Goal: Find specific page/section: Find specific page/section

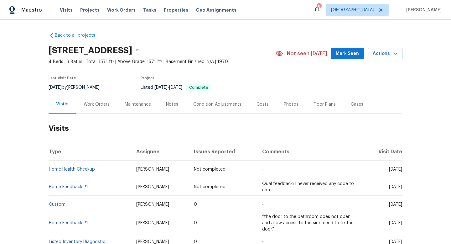
click at [100, 106] on div "Work Orders" at bounding box center [97, 104] width 26 height 6
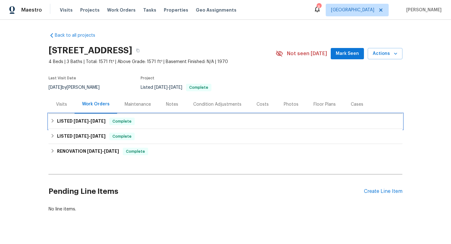
click at [93, 120] on span "8/20/25" at bounding box center [97, 121] width 15 height 4
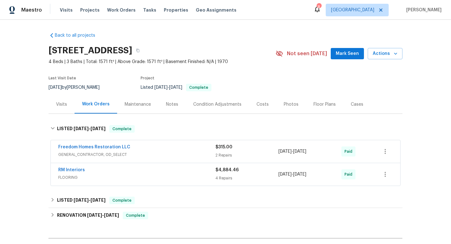
click at [180, 156] on span "GENERAL_CONTRACTOR, OD_SELECT" at bounding box center [136, 154] width 157 height 6
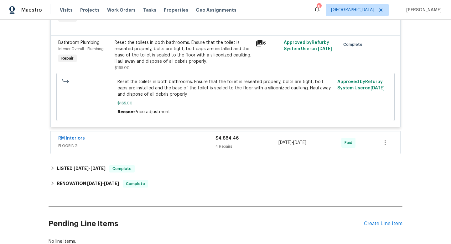
scroll to position [196, 0]
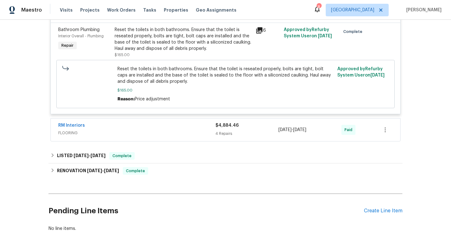
click at [180, 133] on span "FLOORING" at bounding box center [136, 133] width 157 height 6
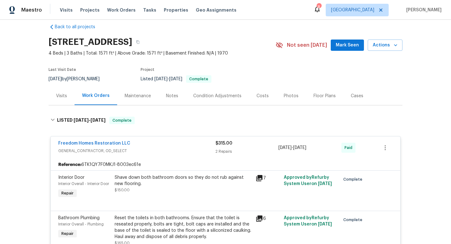
scroll to position [0, 0]
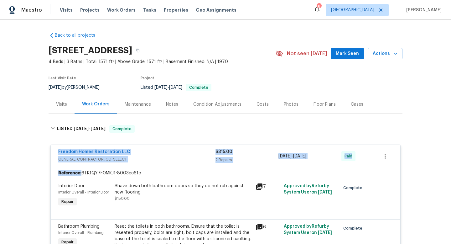
drag, startPoint x: 54, startPoint y: 149, endPoint x: 370, endPoint y: 175, distance: 317.5
click at [370, 175] on div "Freedom Homes Restoration LLC GENERAL_CONTRACTOR, OD_SELECT $315.00 2 Repairs 8…" at bounding box center [225, 227] width 350 height 166
click at [41, 162] on div "Back to all projects 5225 20th St N, Saint Petersburg, FL 33714 4 Beds | 3 Bath…" at bounding box center [225, 132] width 451 height 224
drag, startPoint x: 53, startPoint y: 148, endPoint x: 448, endPoint y: 157, distance: 395.2
click at [448, 157] on div "Back to all projects 5225 20th St N, Saint Petersburg, FL 33714 4 Beds | 3 Bath…" at bounding box center [225, 132] width 451 height 224
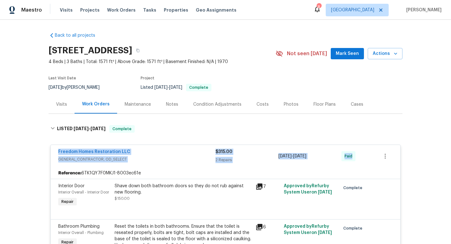
copy div "Freedom Homes Restoration LLC GENERAL_CONTRACTOR, OD_SELECT $315.00 2 Repairs 8…"
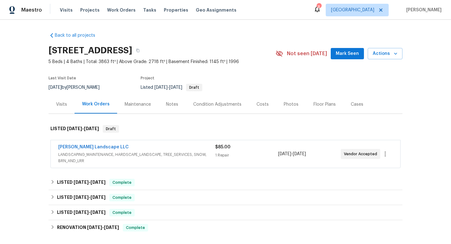
click at [189, 146] on div "[PERSON_NAME] Landscape LLC" at bounding box center [136, 148] width 157 height 8
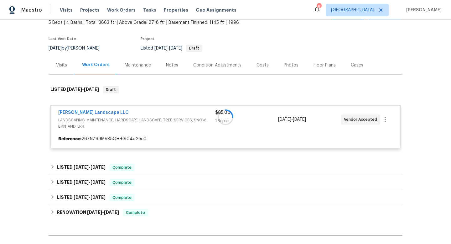
scroll to position [106, 0]
